Goal: Find specific fact: Find specific fact

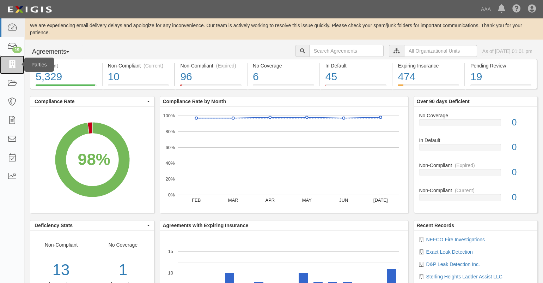
click at [13, 68] on icon at bounding box center [12, 65] width 10 height 8
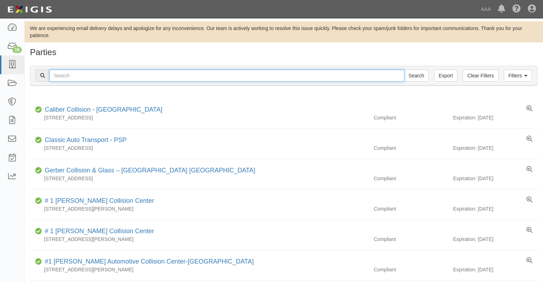
click at [77, 80] on input "text" at bounding box center [226, 75] width 355 height 12
type input "rc enterprise"
click at [404, 69] on input "Search" at bounding box center [416, 75] width 25 height 12
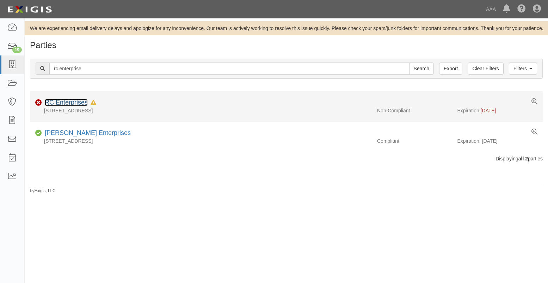
click at [74, 101] on link "RC Enterprises" at bounding box center [66, 102] width 43 height 7
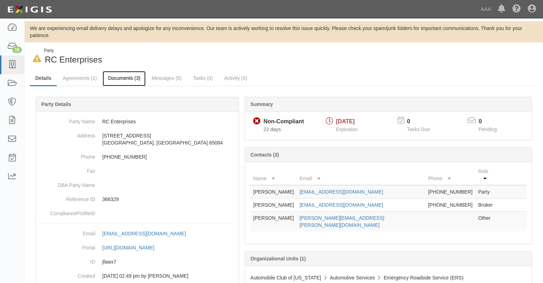
click at [120, 76] on link "Documents (3)" at bounding box center [124, 78] width 43 height 15
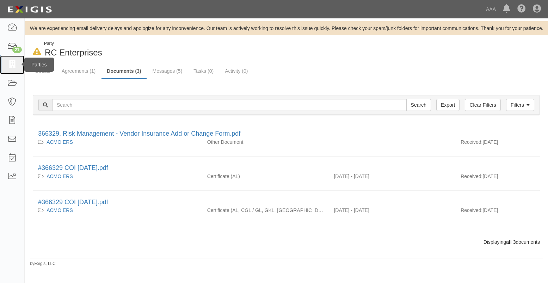
click at [12, 68] on icon at bounding box center [12, 65] width 10 height 8
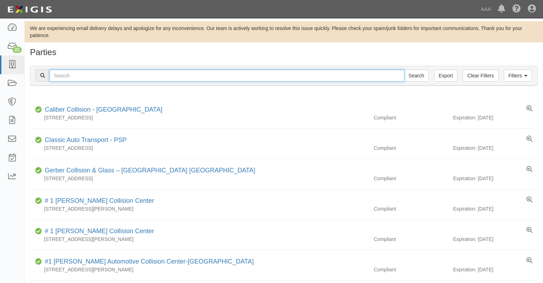
click at [91, 78] on input "text" at bounding box center [226, 75] width 355 height 12
type input "rc enterprise"
click at [404, 69] on input "Search" at bounding box center [416, 75] width 25 height 12
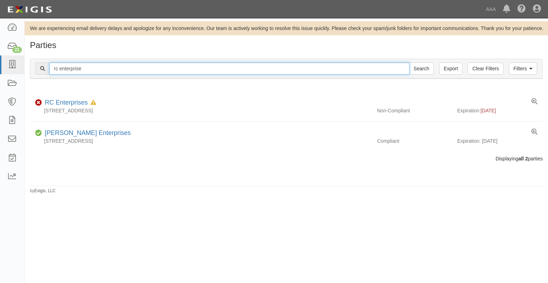
click at [71, 73] on input "rc enterprise" at bounding box center [229, 68] width 360 height 12
type input "nard"
click at [409, 62] on input "Search" at bounding box center [421, 68] width 25 height 12
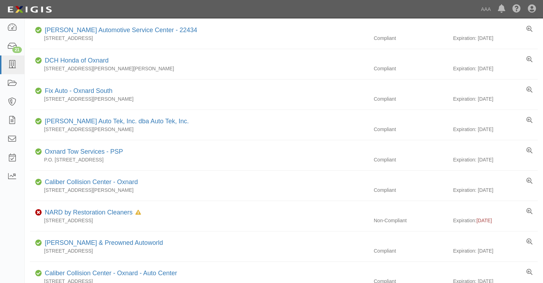
scroll to position [317, 0]
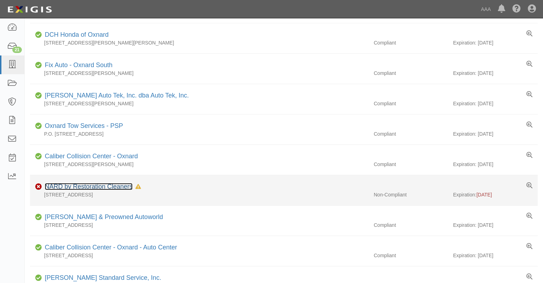
click at [102, 184] on link "NARD by Restoration Cleaners" at bounding box center [89, 186] width 88 height 7
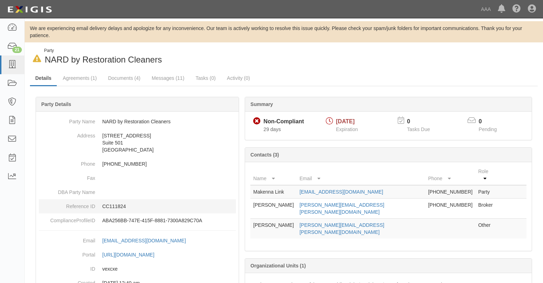
click at [115, 206] on p "CC111824" at bounding box center [169, 205] width 134 height 7
copy p "CC111824"
